Goal: Browse casually: Explore the website without a specific task or goal

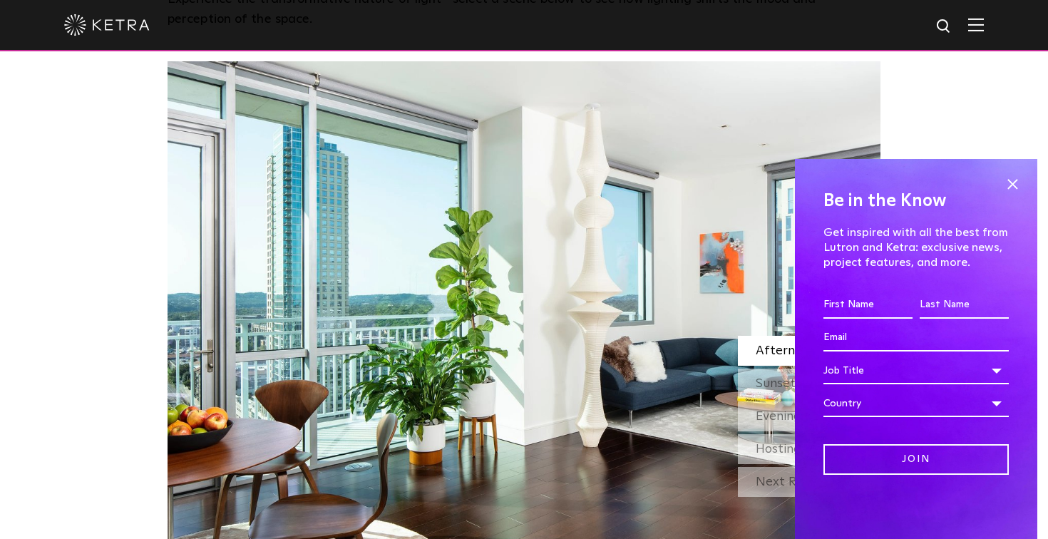
scroll to position [1214, 0]
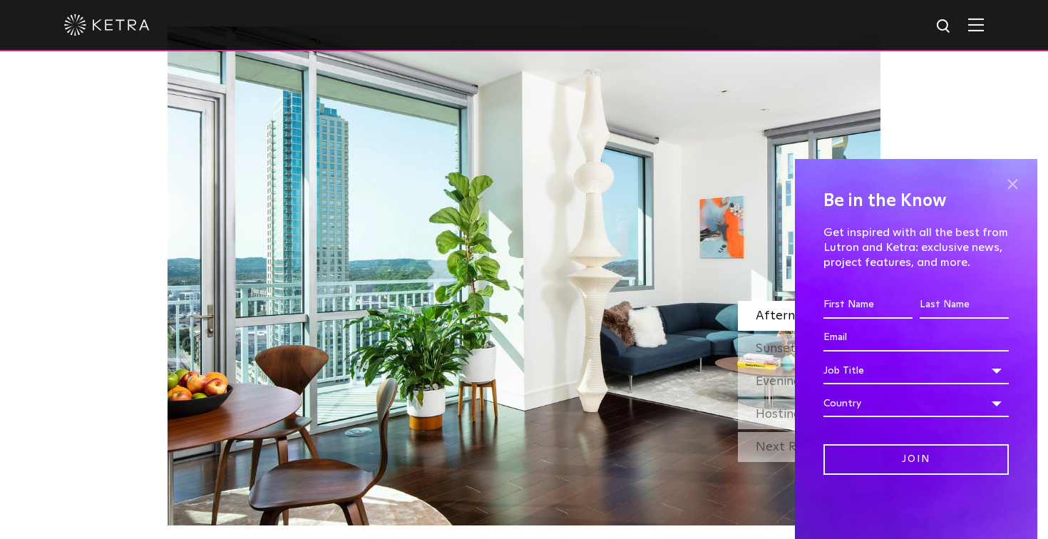
click at [1006, 184] on span at bounding box center [1012, 183] width 21 height 21
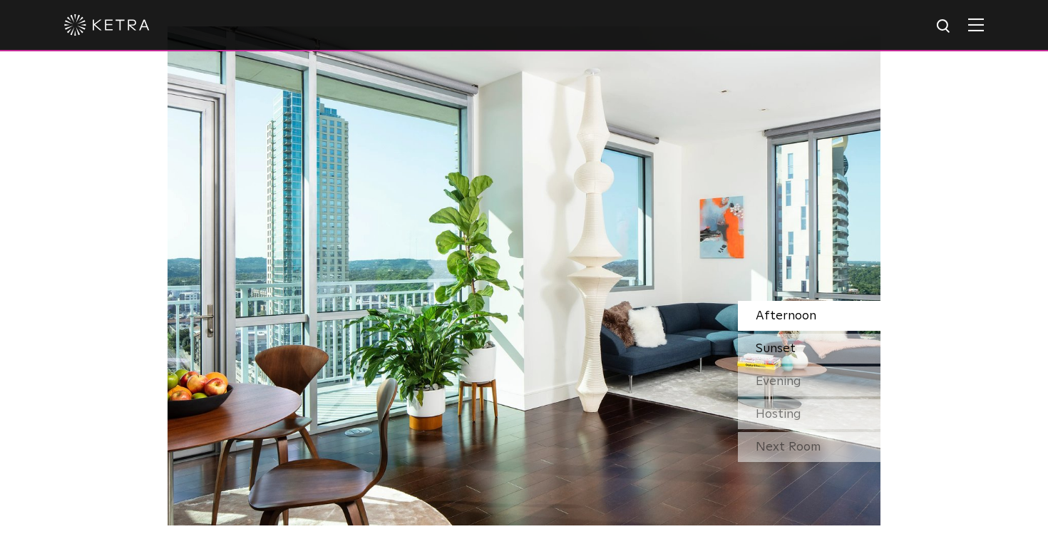
click at [821, 342] on div "Sunset" at bounding box center [809, 349] width 143 height 30
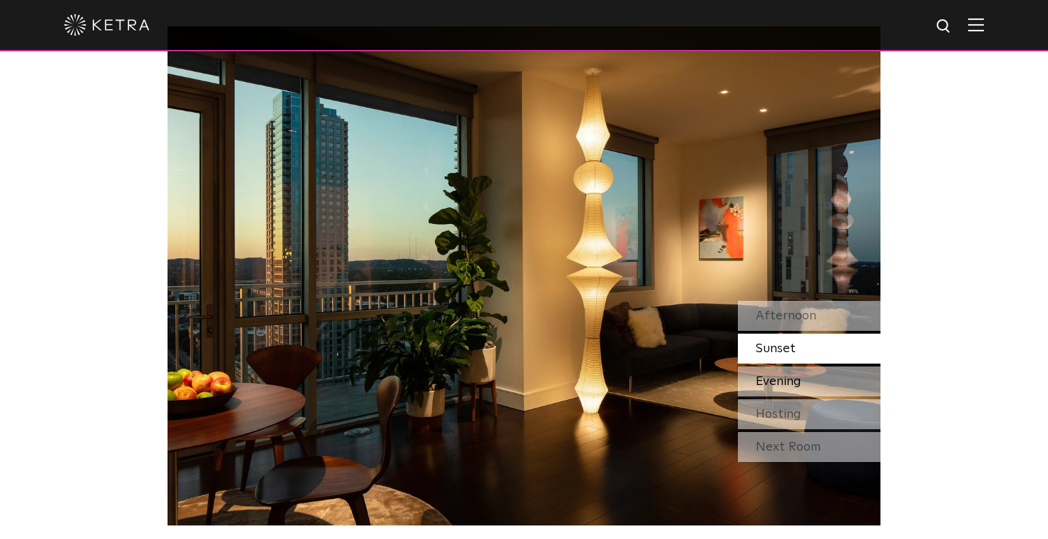
click at [807, 377] on div "Evening" at bounding box center [809, 382] width 143 height 30
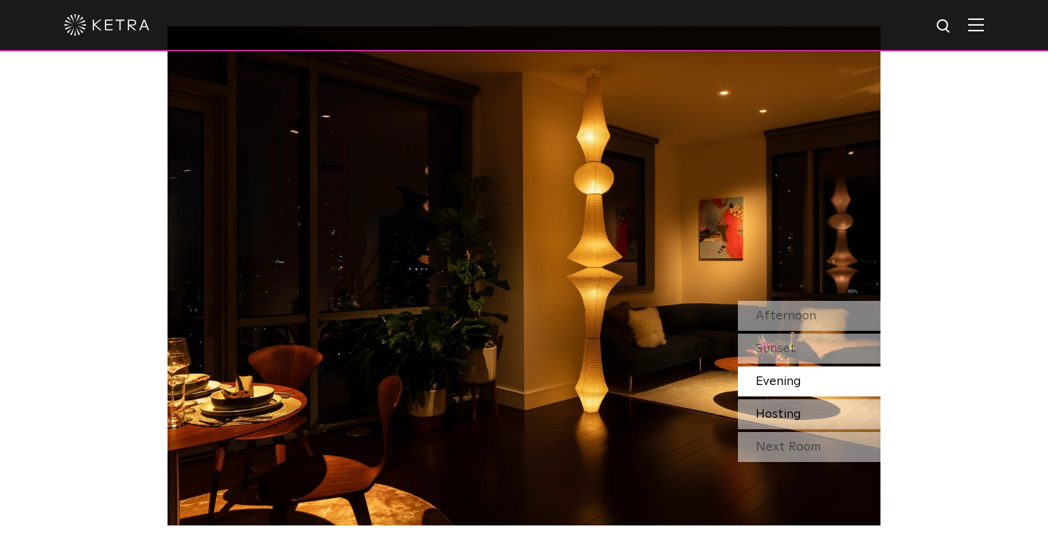
click at [804, 414] on div "Hosting" at bounding box center [809, 414] width 143 height 30
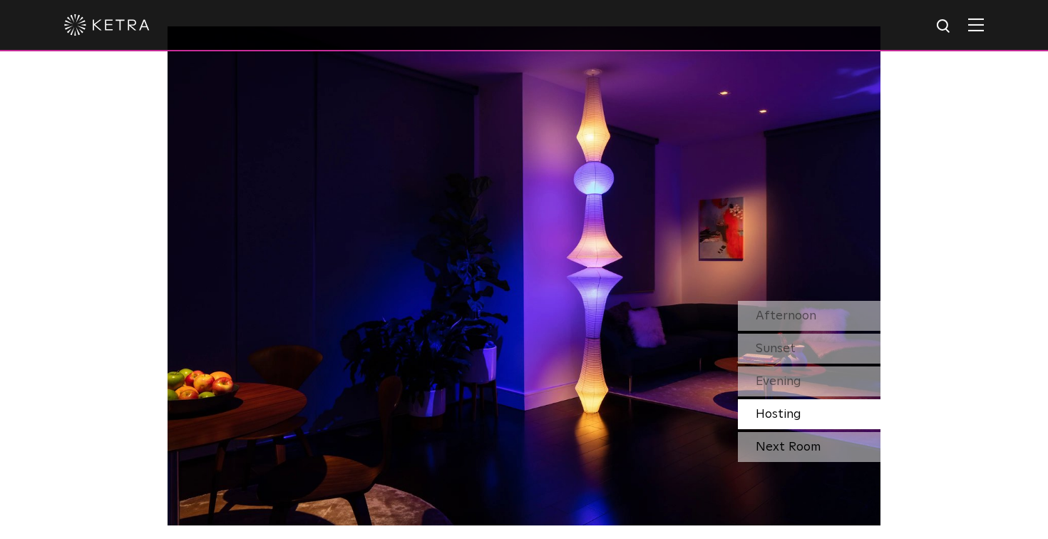
click at [805, 449] on div "Next Room" at bounding box center [809, 447] width 143 height 30
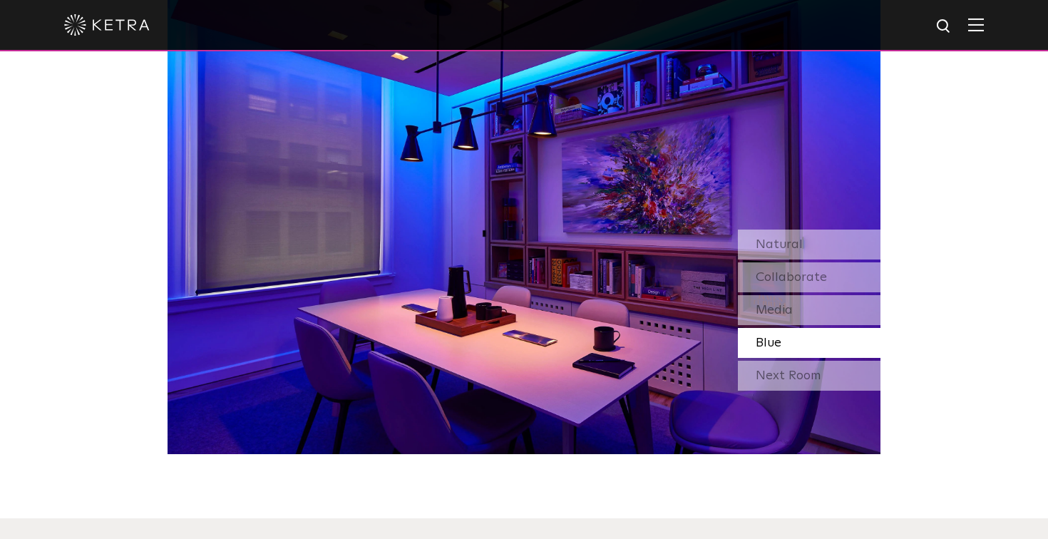
scroll to position [1285, 0]
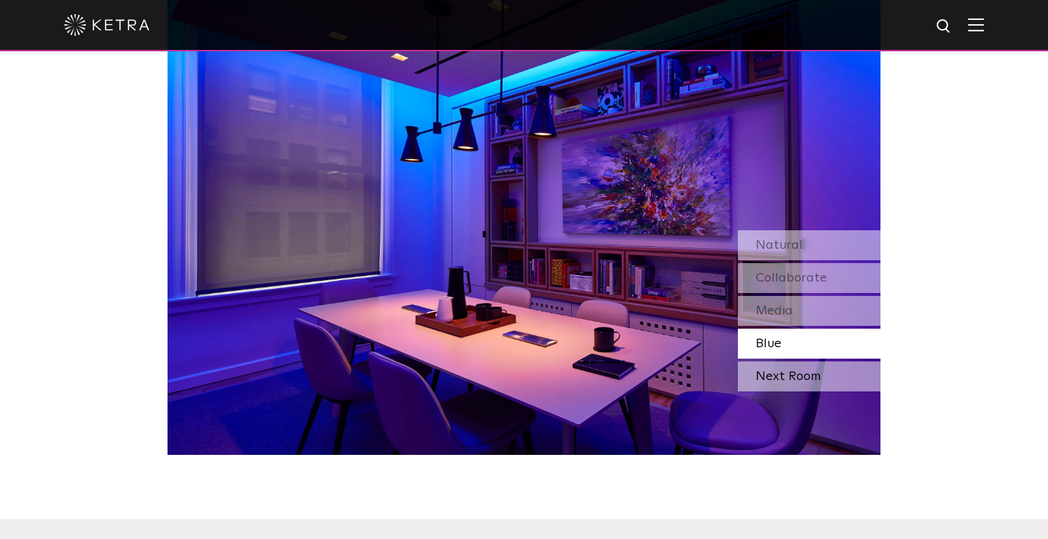
click at [777, 384] on div "Next Room" at bounding box center [809, 377] width 143 height 30
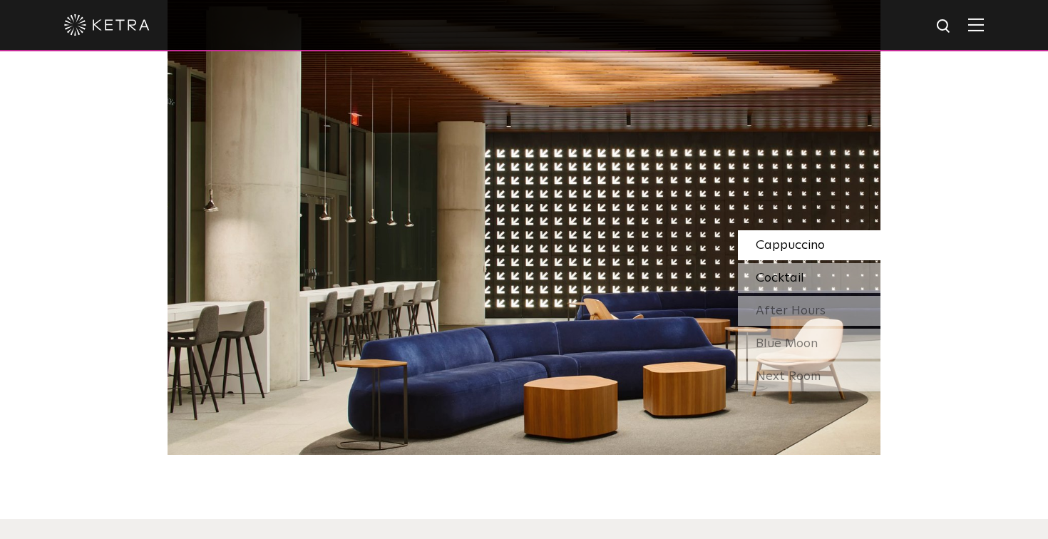
click at [781, 277] on span "Cocktail" at bounding box center [780, 278] width 49 height 13
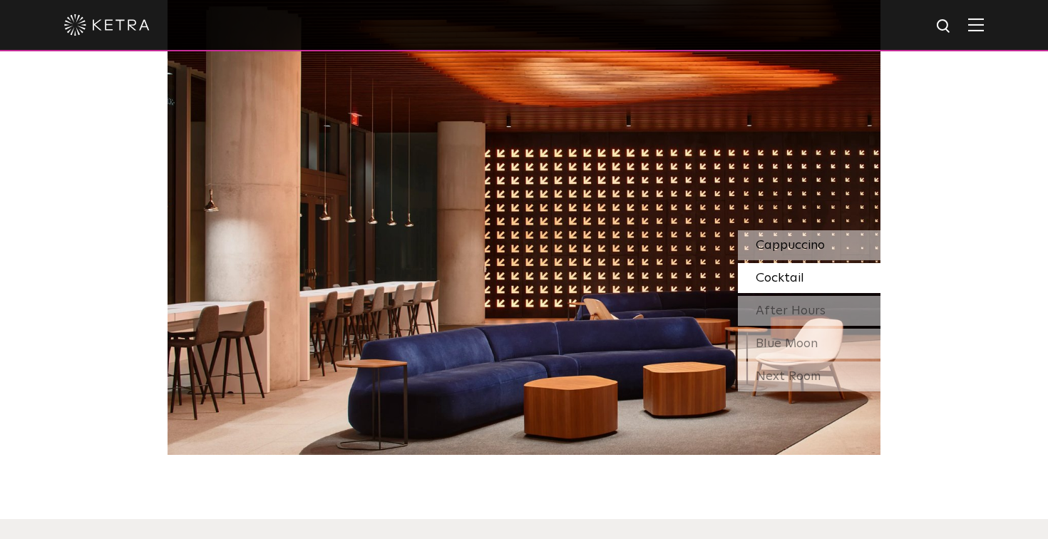
click at [781, 248] on span "Cappuccino" at bounding box center [790, 245] width 69 height 13
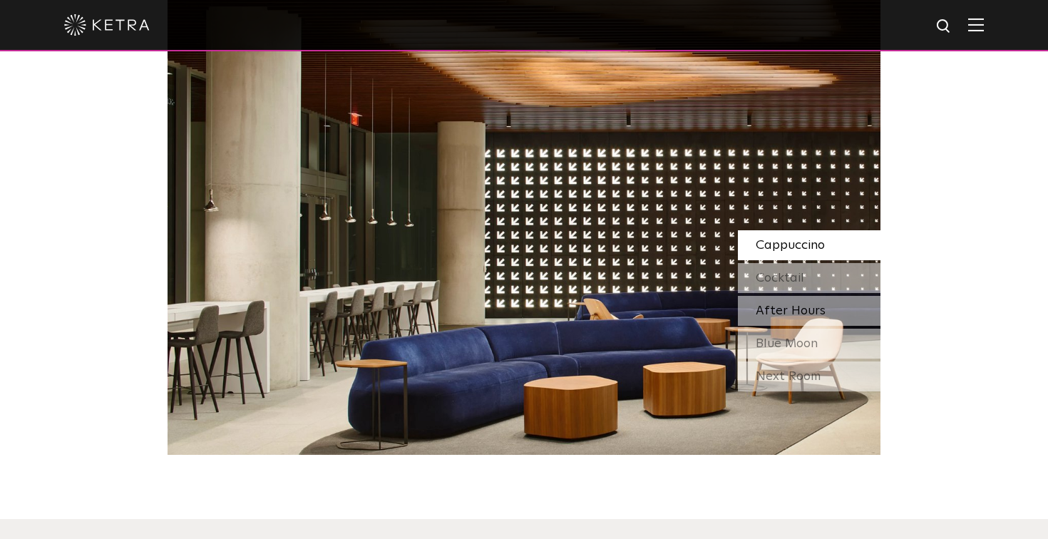
click at [797, 317] on span "After Hours" at bounding box center [791, 311] width 70 height 13
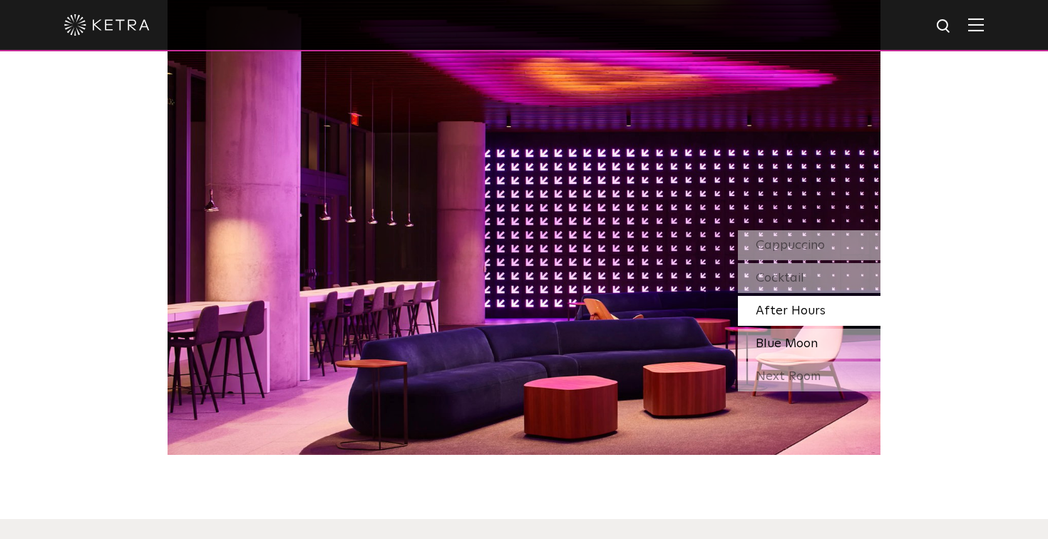
click at [797, 347] on span "Blue Moon" at bounding box center [787, 343] width 62 height 13
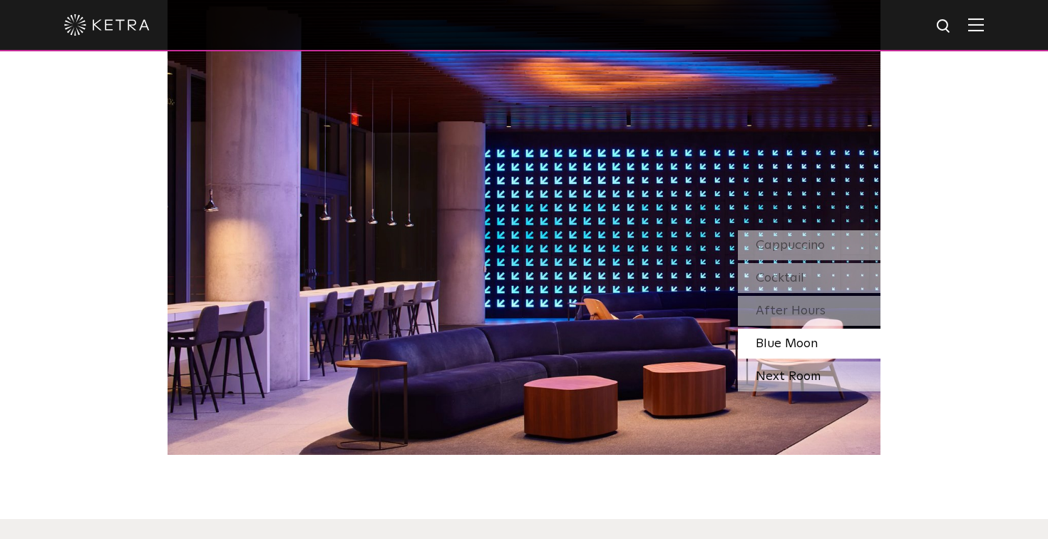
click at [788, 380] on div "Next Room" at bounding box center [809, 377] width 143 height 30
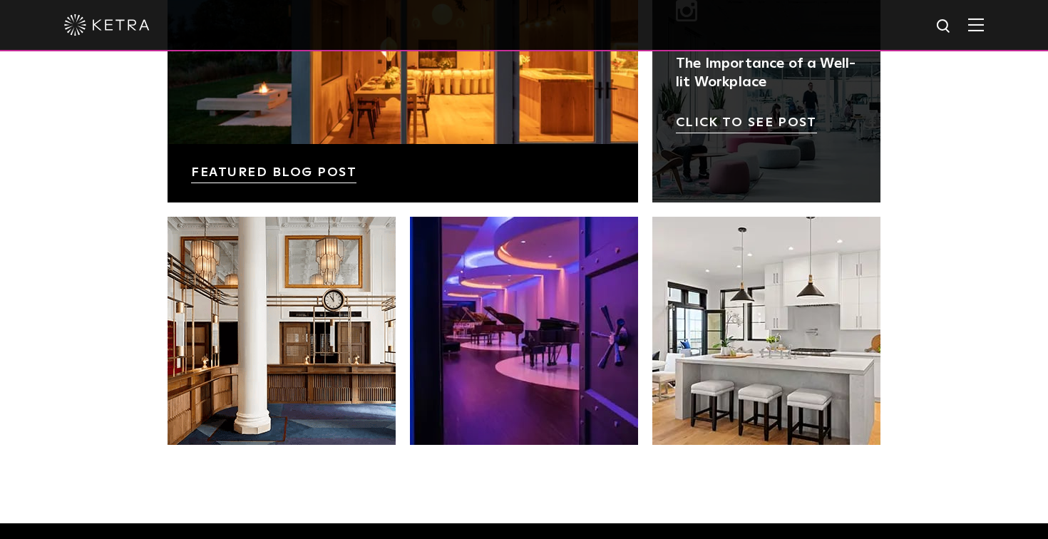
scroll to position [2620, 0]
